Goal: Information Seeking & Learning: Understand process/instructions

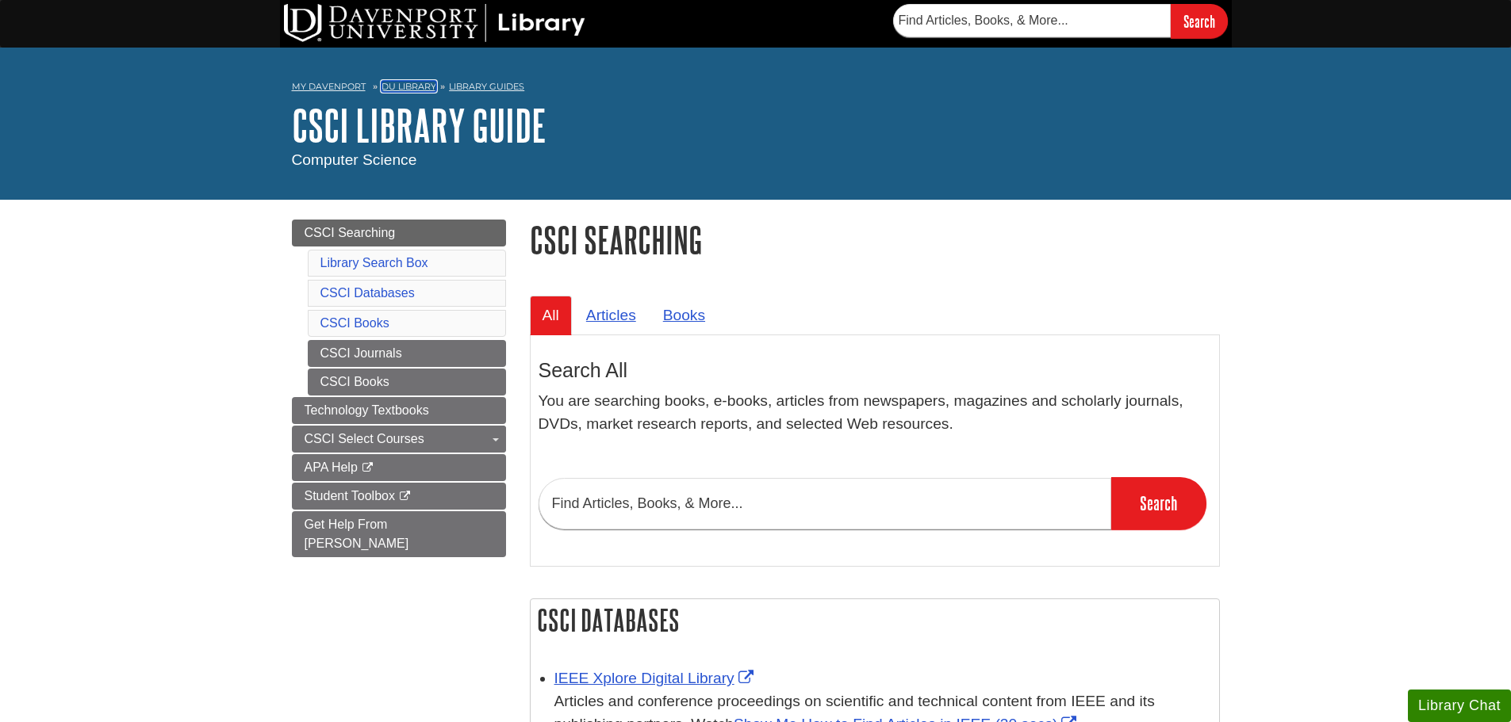
click at [402, 86] on link "DU Library" at bounding box center [408, 86] width 55 height 11
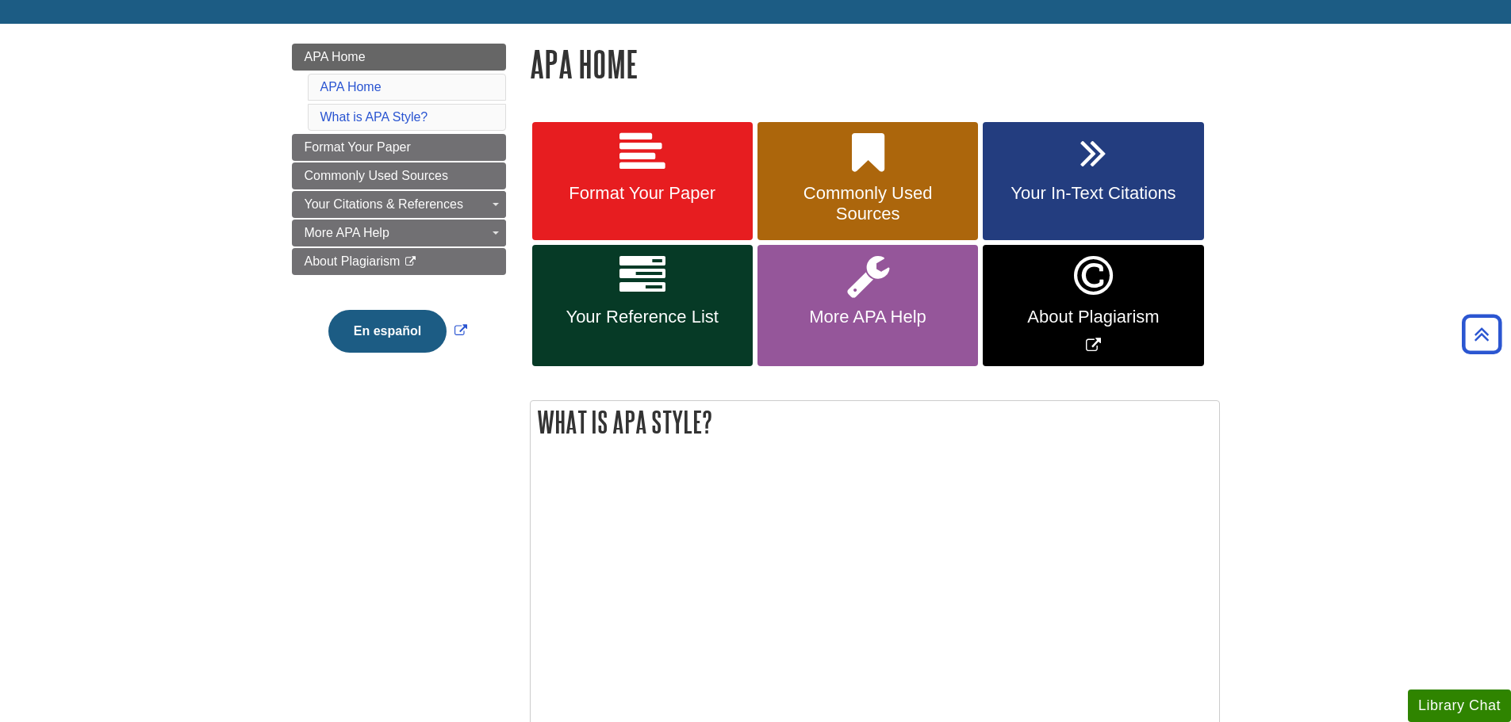
scroll to position [60, 0]
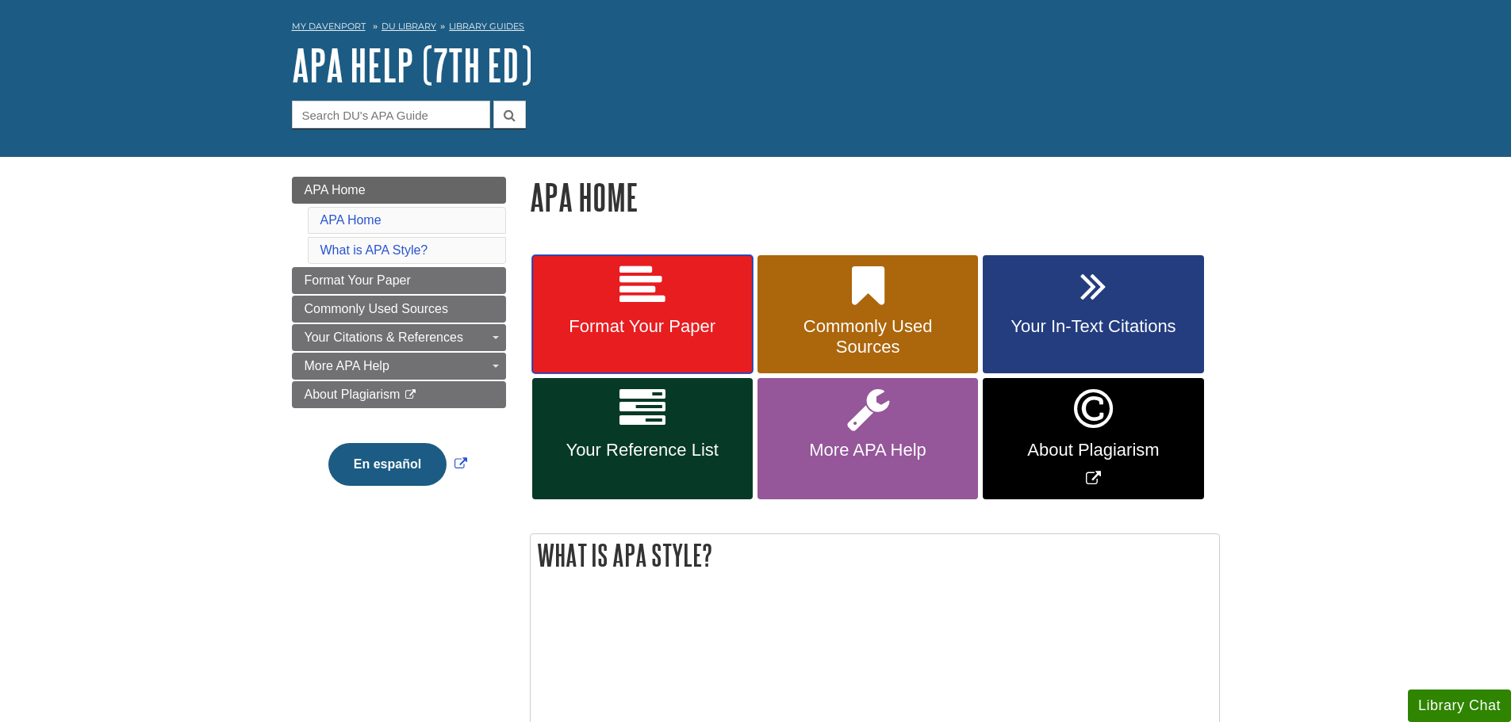
click at [621, 326] on span "Format Your Paper" at bounding box center [642, 326] width 197 height 21
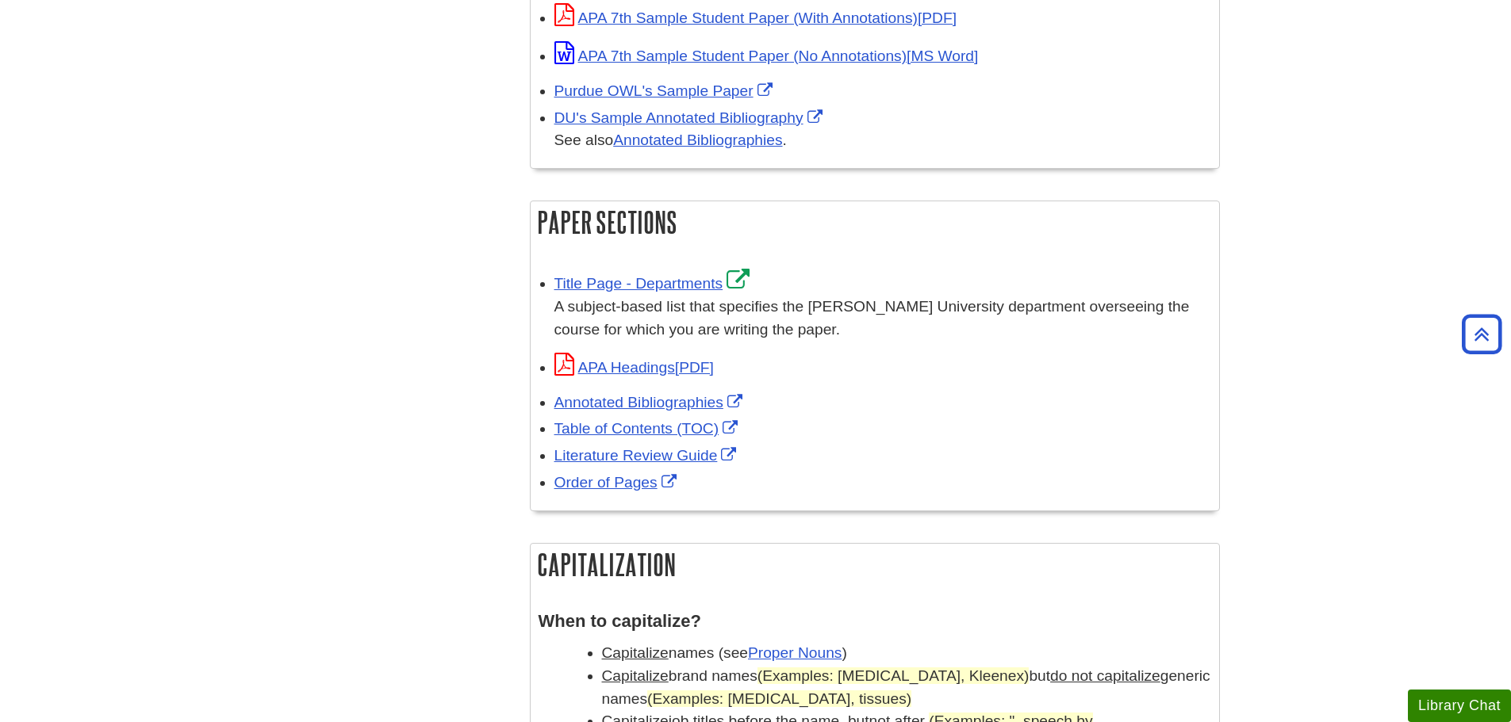
scroll to position [872, 0]
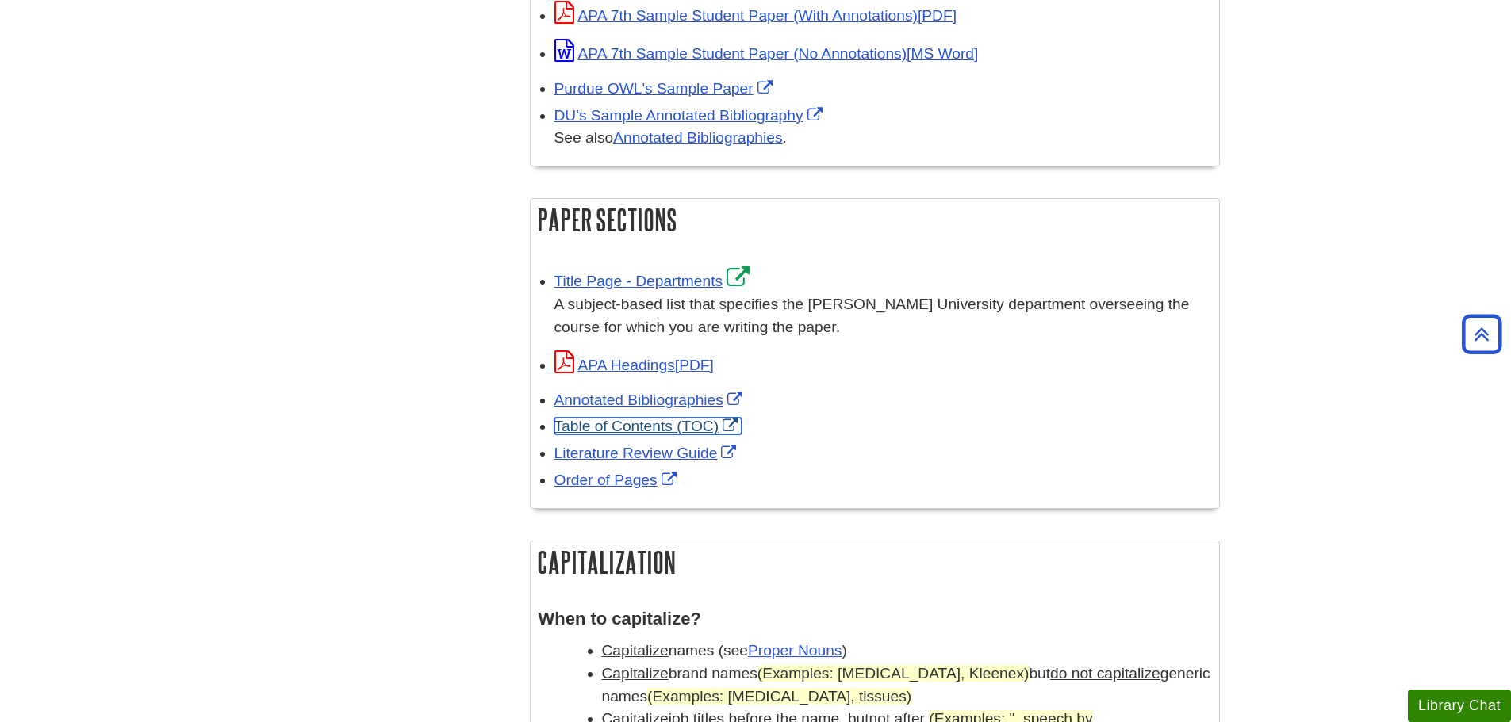
click at [673, 422] on link "Table of Contents (TOC)" at bounding box center [648, 426] width 188 height 17
